Goal: Transaction & Acquisition: Download file/media

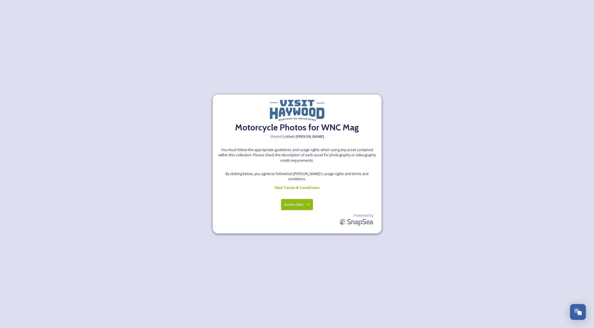
click at [299, 202] on button "Access Files" at bounding box center [297, 204] width 32 height 11
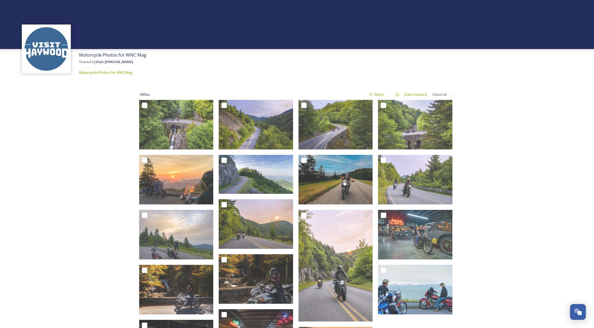
click at [452, 94] on input "checkbox" at bounding box center [451, 94] width 5 height 5
checkbox input "true"
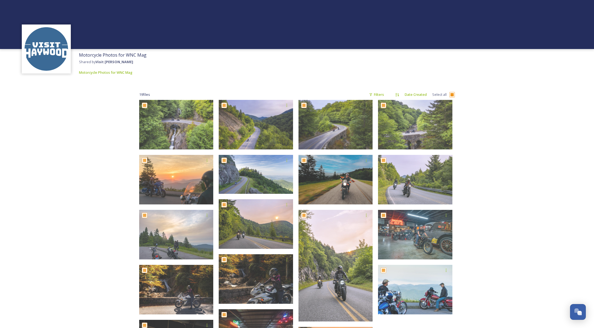
checkbox input "true"
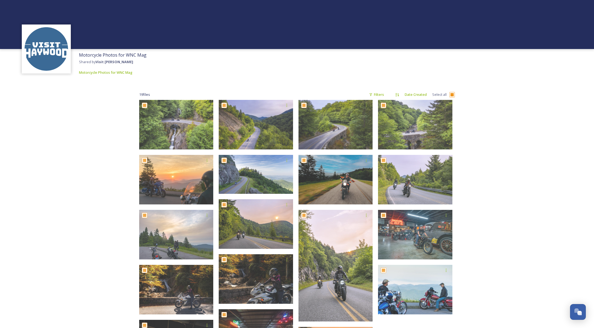
checkbox input "true"
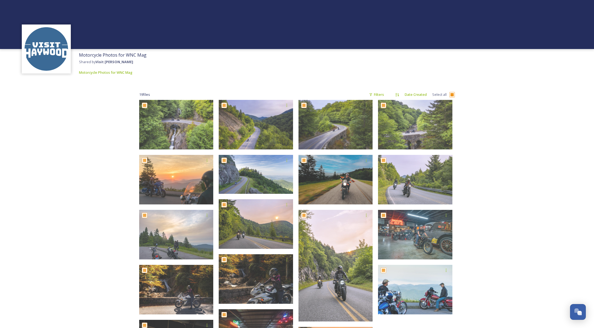
checkbox input "true"
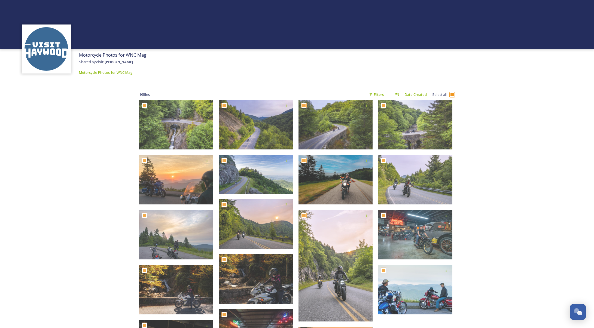
checkbox input "true"
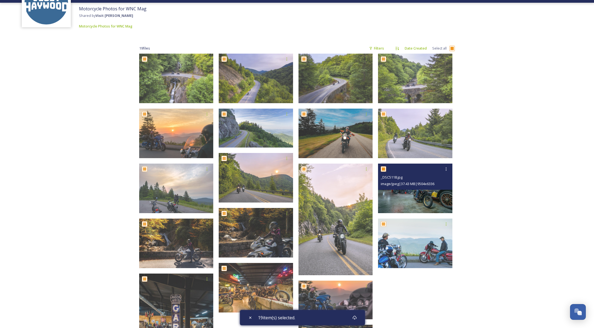
scroll to position [141, 0]
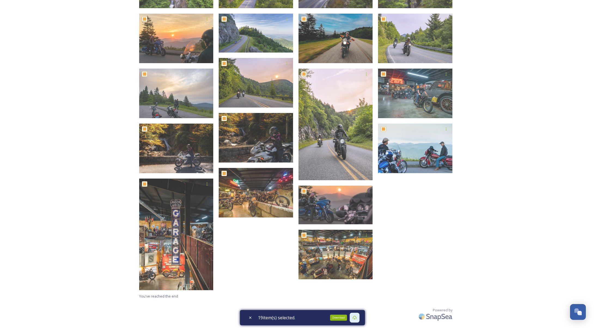
click at [339, 317] on div "Download" at bounding box center [338, 318] width 17 height 6
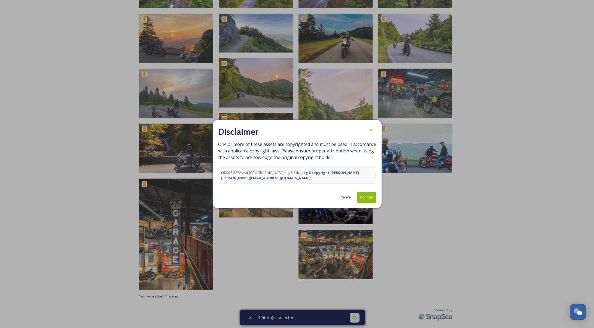
click at [369, 198] on button "Confirm" at bounding box center [366, 197] width 19 height 11
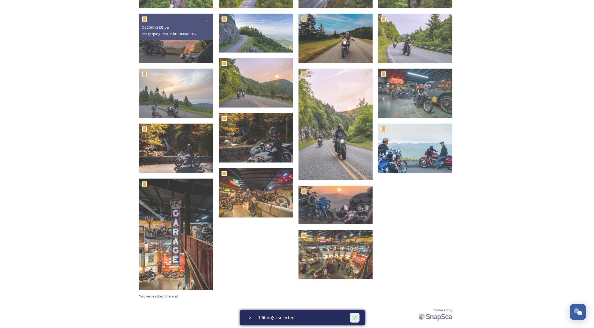
scroll to position [0, 0]
